Goal: Find specific page/section

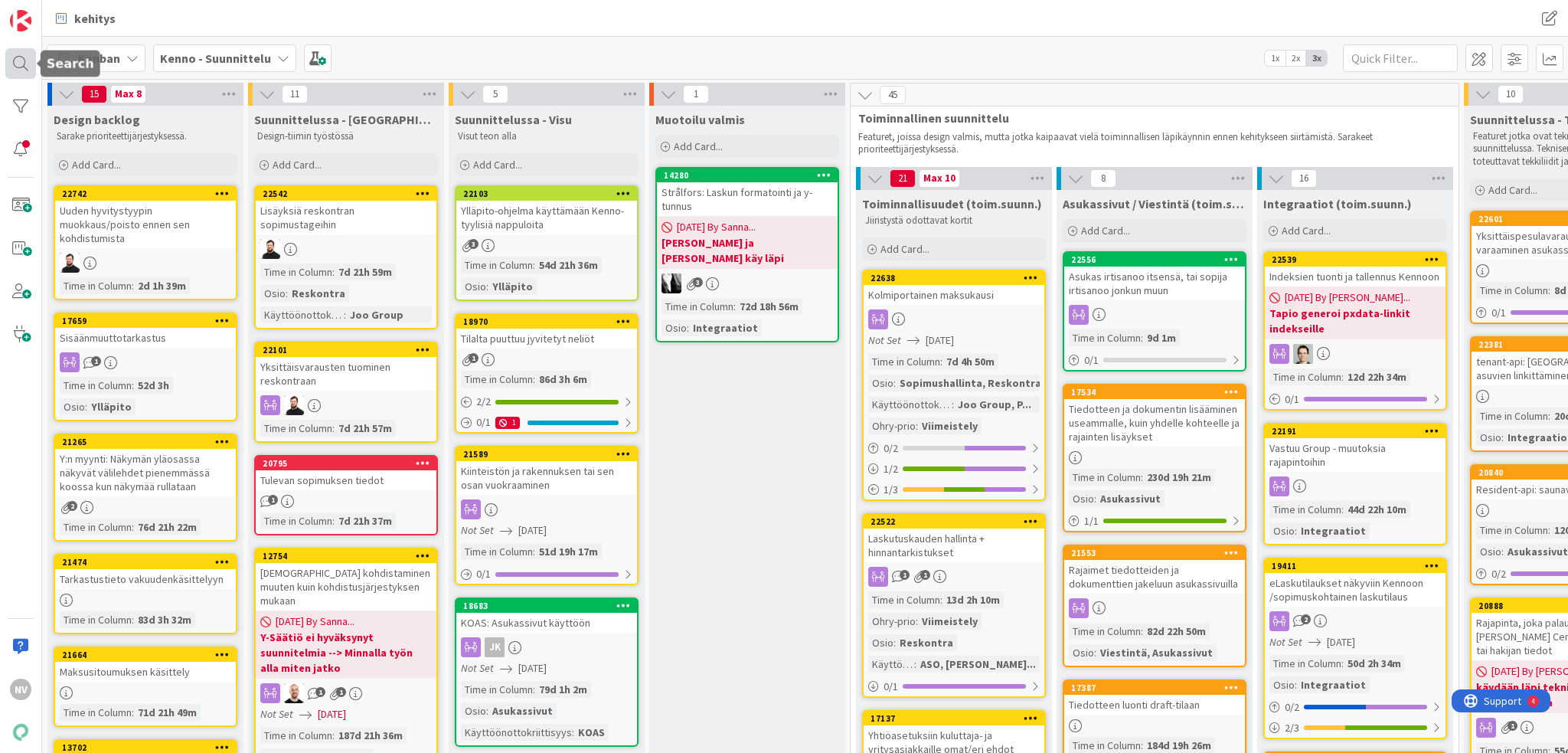
click at [30, 62] on div at bounding box center [21, 64] width 30 height 31
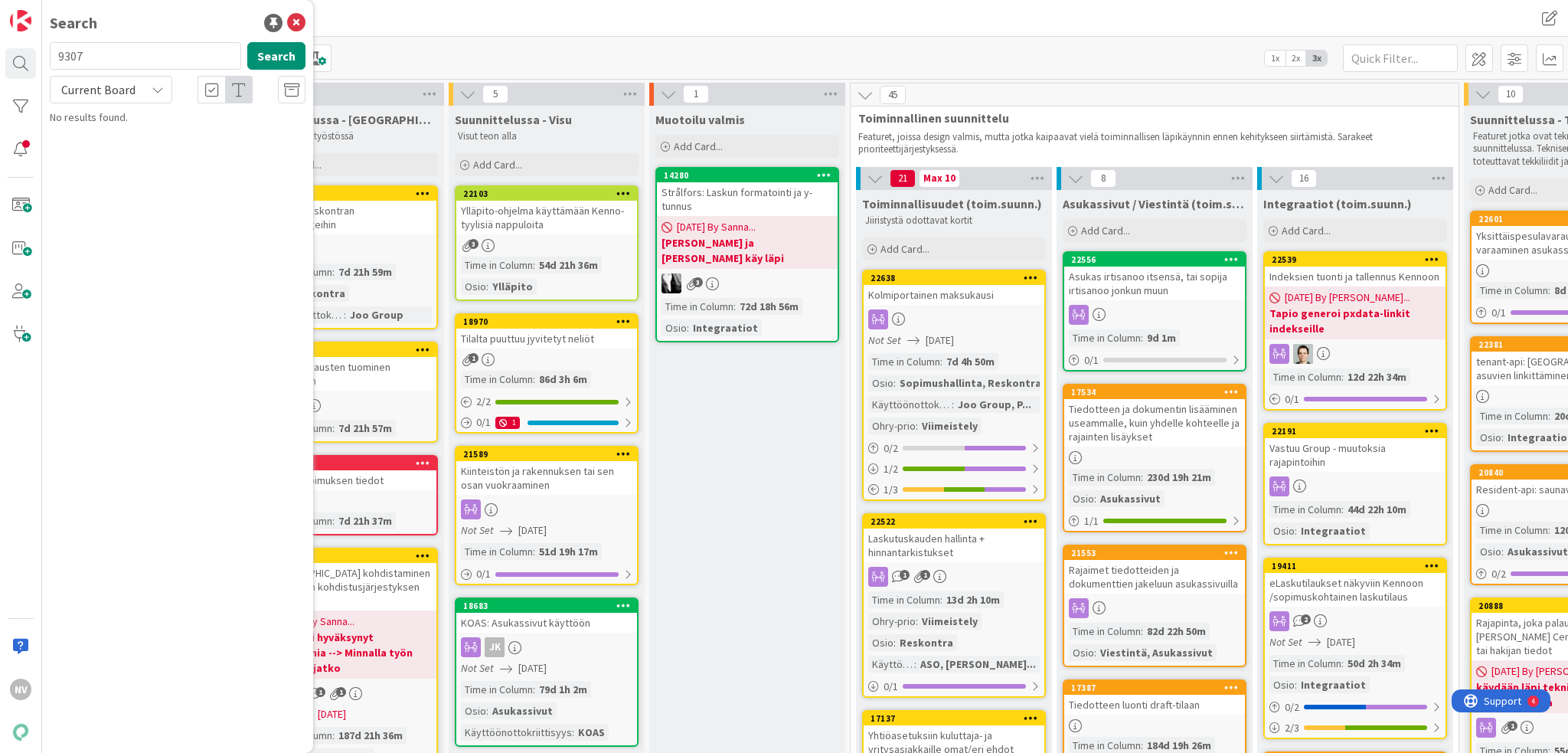
drag, startPoint x: 138, startPoint y: 47, endPoint x: 55, endPoint y: 57, distance: 83.6
click at [55, 57] on input "9307" at bounding box center [144, 56] width 191 height 28
type input "Lahden talot teema"
click at [152, 88] on icon at bounding box center [158, 90] width 13 height 13
click at [138, 154] on span "All Boards" at bounding box center [138, 153] width 160 height 23
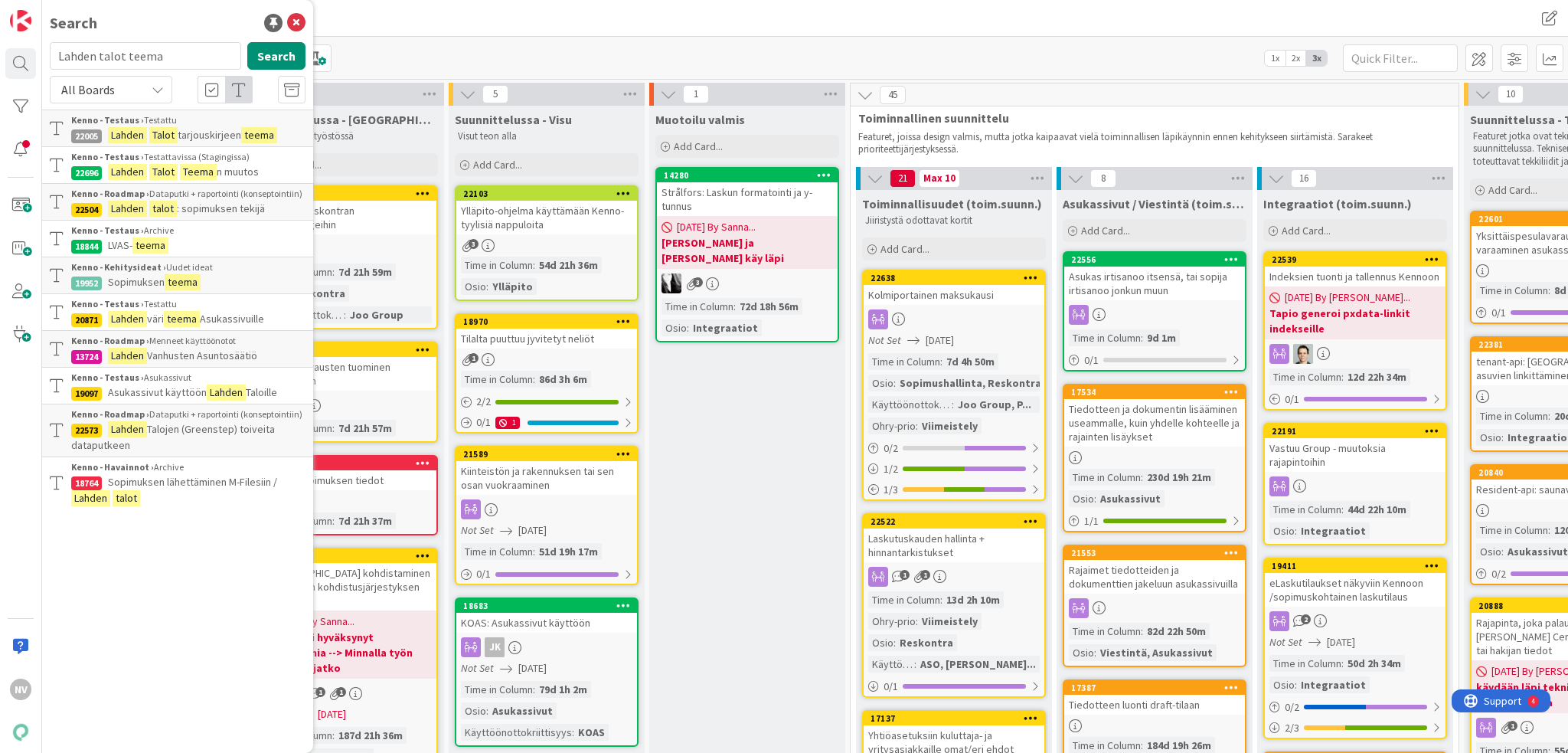
click at [222, 171] on span "n muutos" at bounding box center [238, 171] width 42 height 13
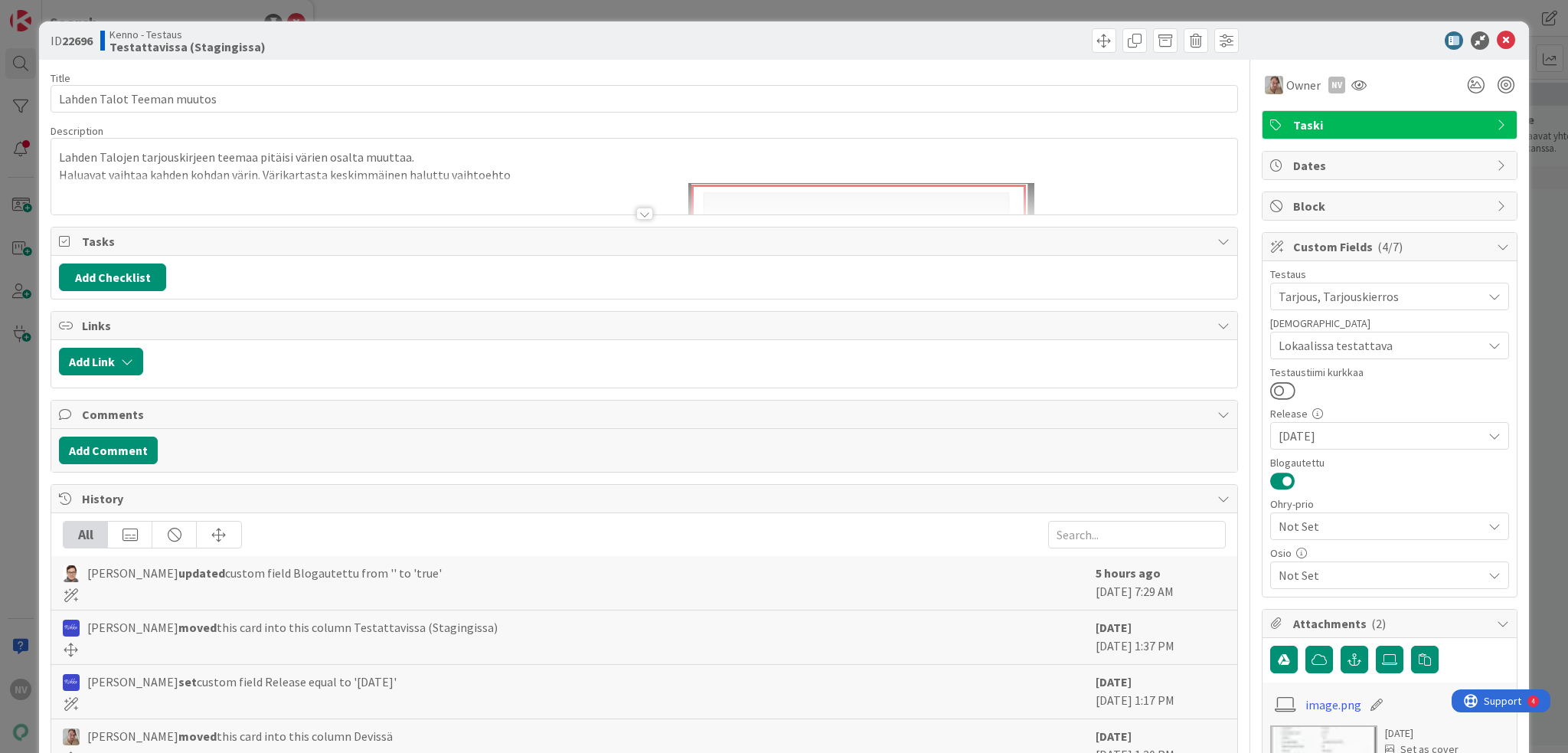
click at [636, 216] on div at bounding box center [644, 214] width 17 height 13
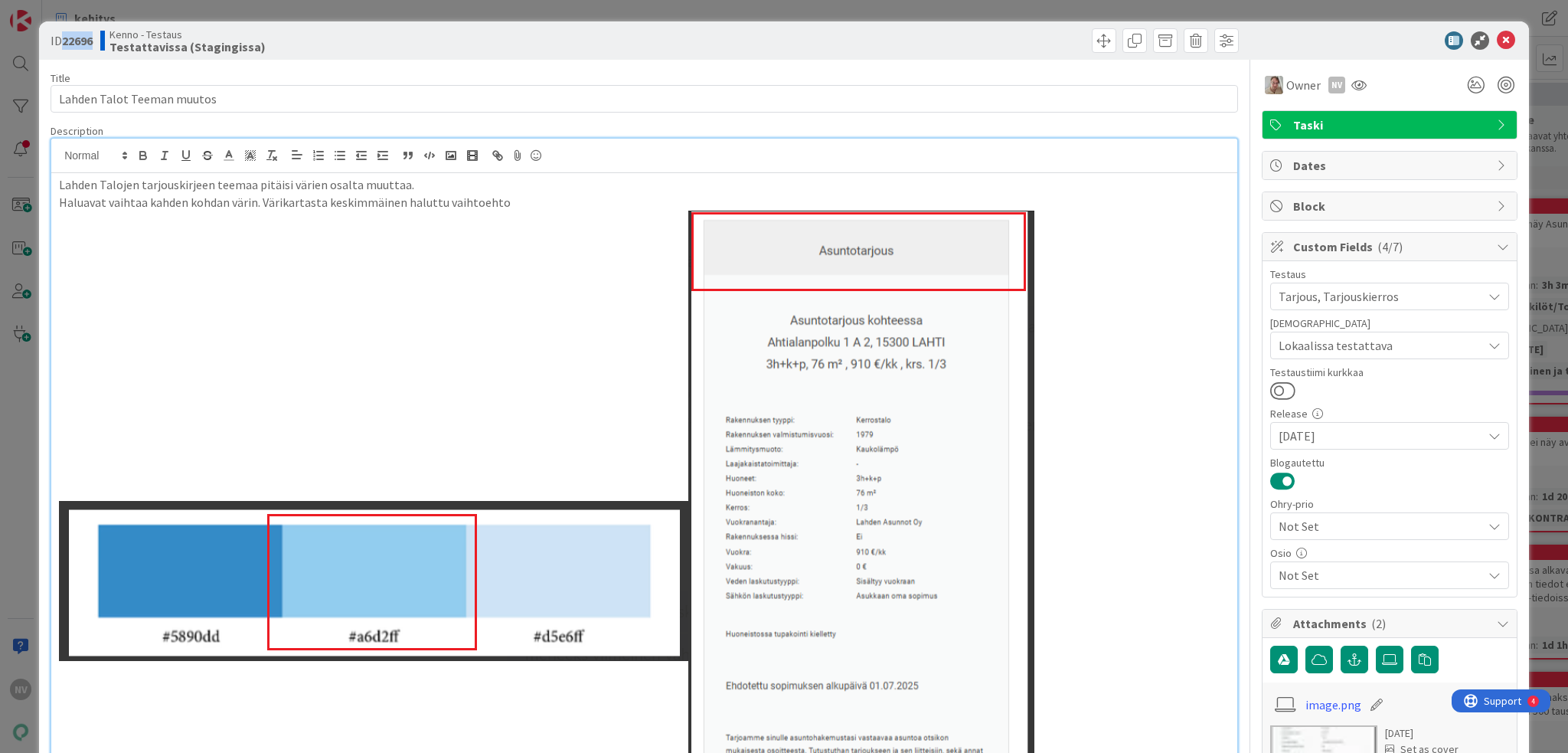
drag, startPoint x: 95, startPoint y: 40, endPoint x: 65, endPoint y: 39, distance: 30.0
click at [65, 39] on b "22696" at bounding box center [77, 40] width 30 height 15
copy b "22696"
click at [1498, 34] on icon at bounding box center [1506, 40] width 18 height 18
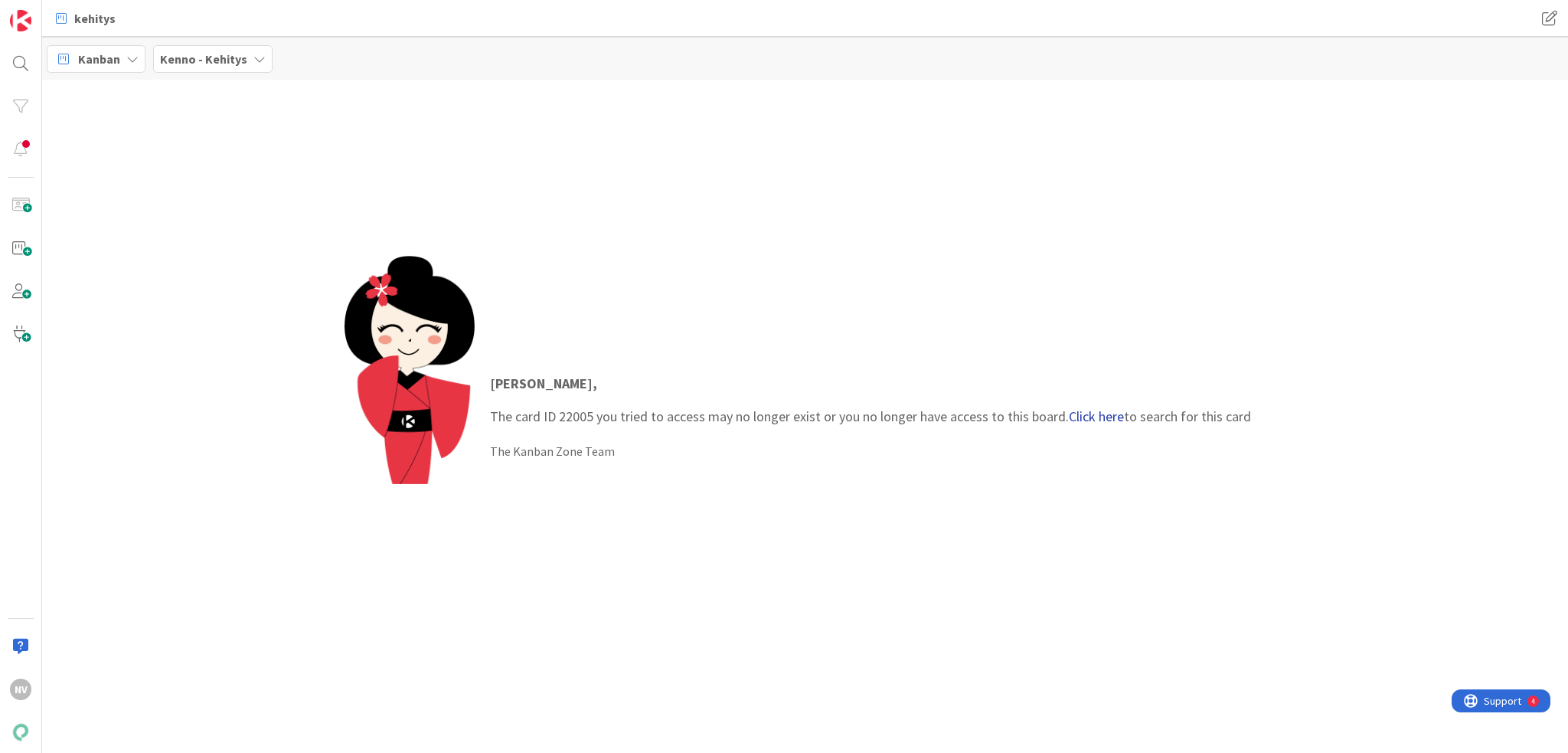
click at [1096, 416] on link "Click here" at bounding box center [1096, 416] width 55 height 18
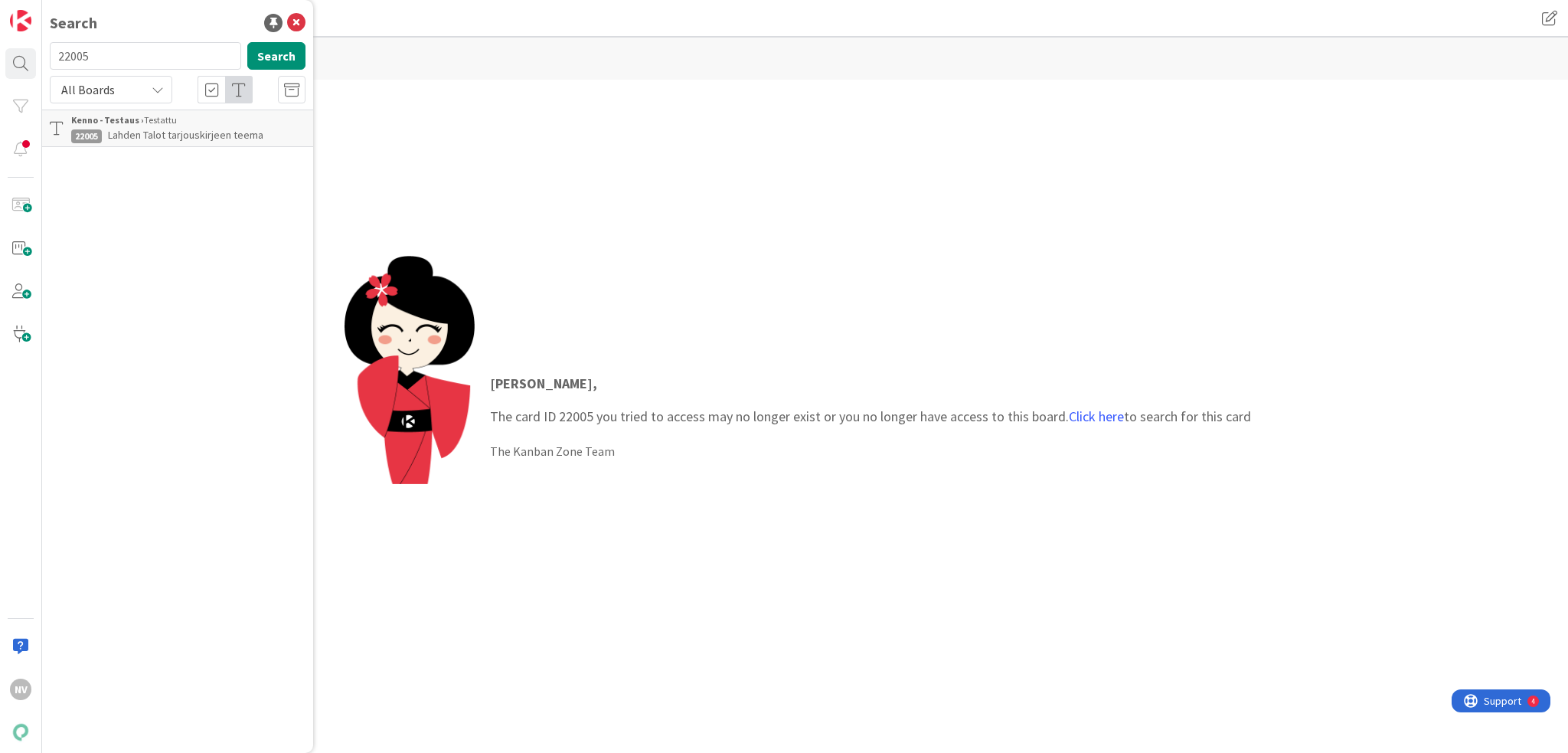
click at [205, 127] on p "Lahden Talot tarjouskirjeen teema" at bounding box center [187, 136] width 234 height 16
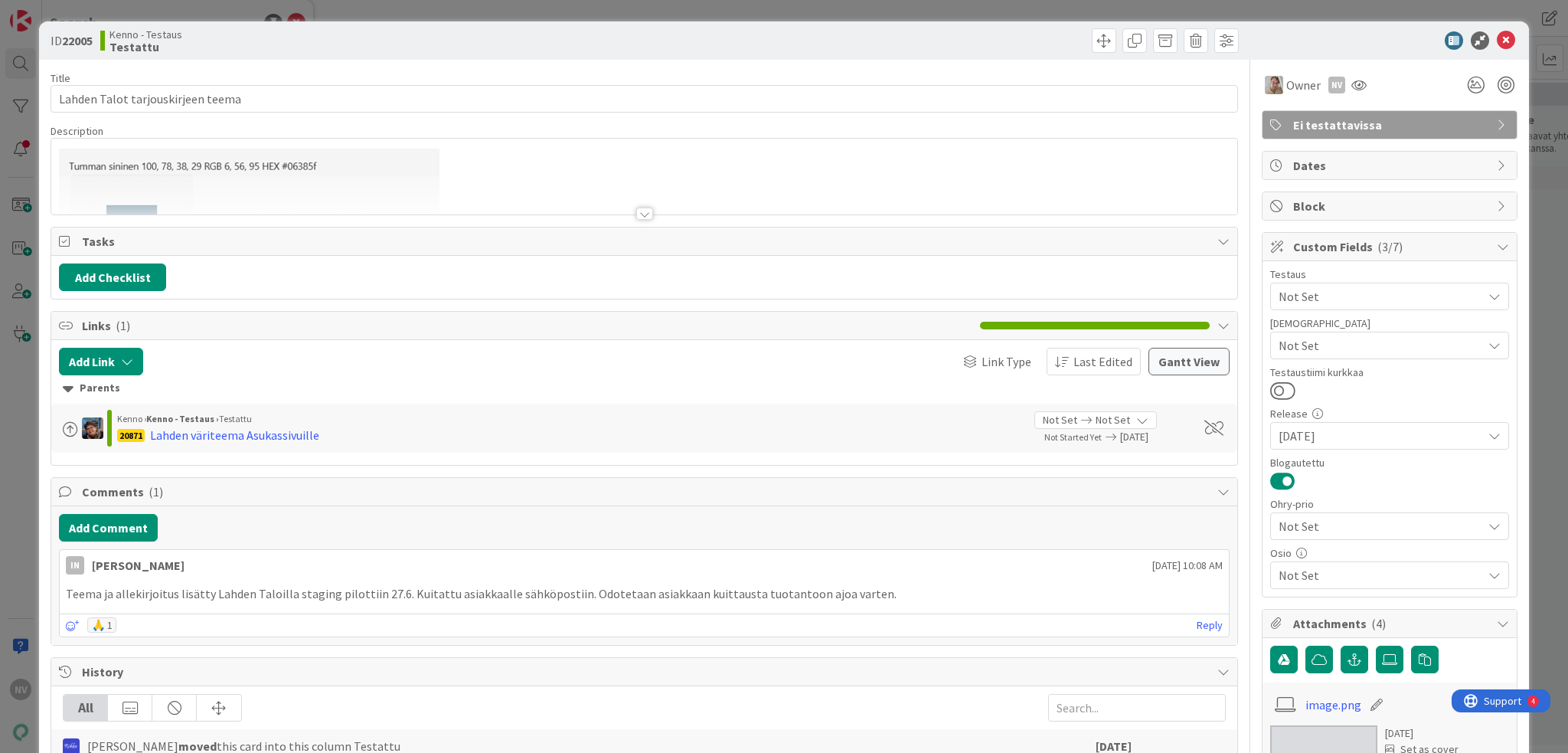
click at [639, 211] on div at bounding box center [644, 214] width 17 height 13
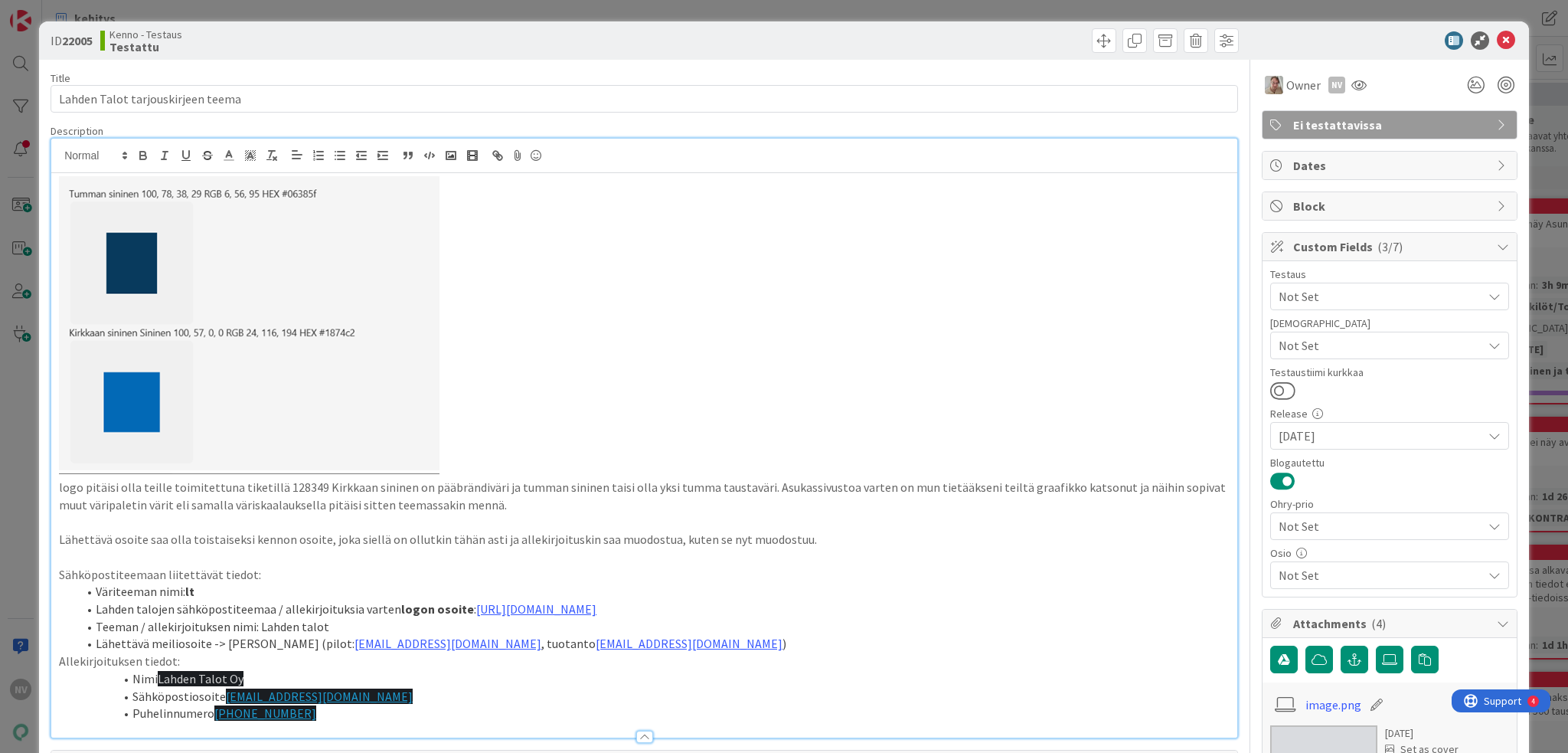
click at [640, 213] on p at bounding box center [644, 327] width 1171 height 302
click at [1497, 42] on icon at bounding box center [1506, 40] width 18 height 18
